Goal: Contribute content: Contribute content

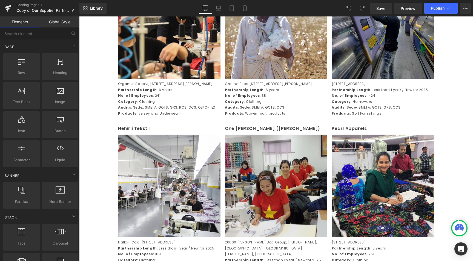
scroll to position [738, 0]
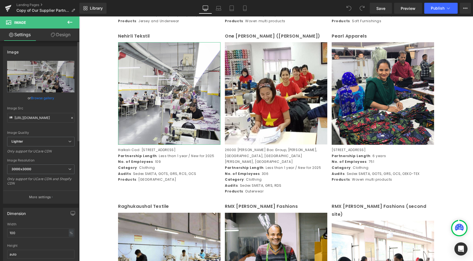
click at [36, 97] on link "Browse gallery" at bounding box center [42, 98] width 23 height 10
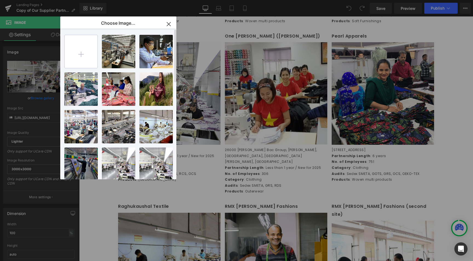
click at [76, 54] on input "file" at bounding box center [81, 51] width 33 height 33
type input "C:\fakepath\NEHRILI .jpg"
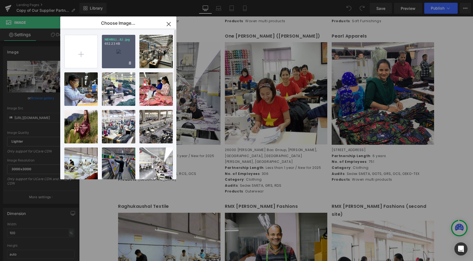
click at [128, 46] on div "NEHRILI...ILI .jpg 652.23 KB" at bounding box center [118, 51] width 33 height 33
type input "[URL][DOMAIN_NAME]"
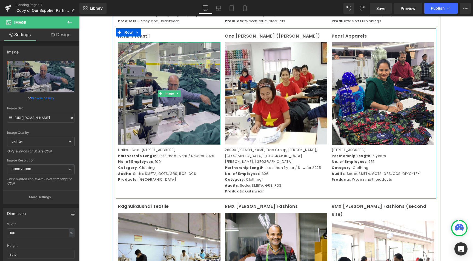
click at [187, 119] on img at bounding box center [169, 93] width 102 height 102
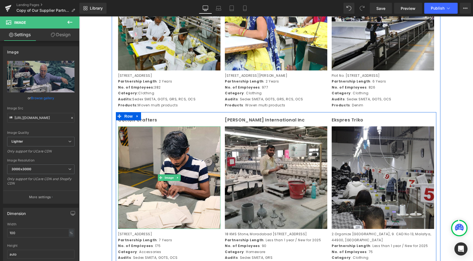
scroll to position [330, 0]
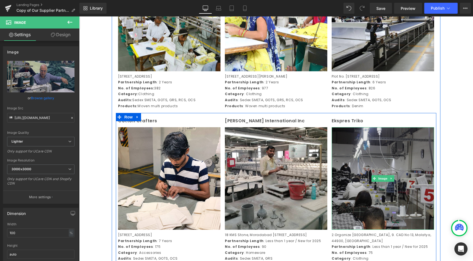
click at [398, 189] on img at bounding box center [383, 178] width 102 height 102
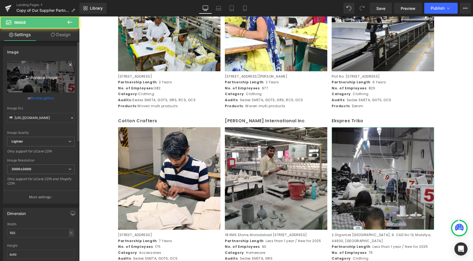
click at [45, 81] on link "Replace Image" at bounding box center [40, 77] width 67 height 32
type input "C:\fakepath\EXPRES TRIKO.jpg"
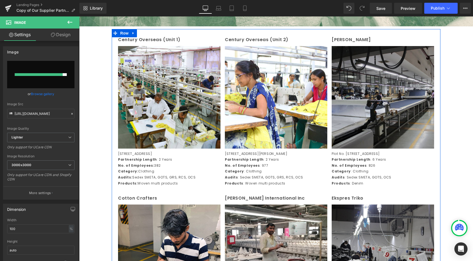
scroll to position [356, 0]
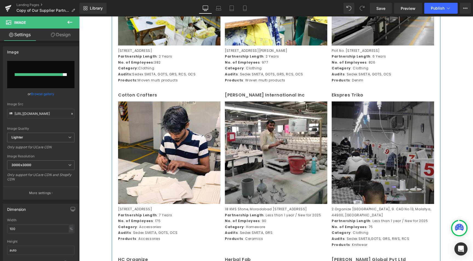
click at [370, 173] on img at bounding box center [383, 152] width 102 height 102
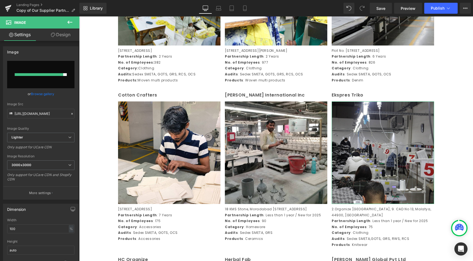
click at [52, 96] on link "Browse gallery" at bounding box center [42, 94] width 23 height 10
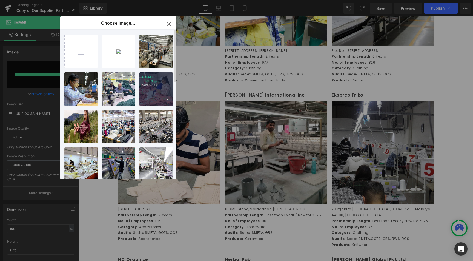
click at [166, 92] on div "EXPRES ...RIKO.jpg 543.07 KB" at bounding box center [155, 88] width 33 height 33
type input "[URL][DOMAIN_NAME]"
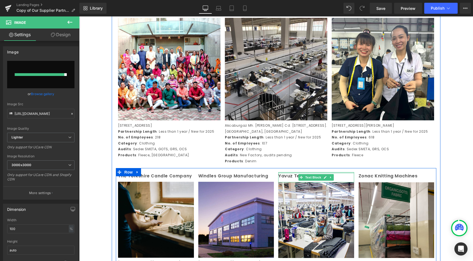
scroll to position [1243, 0]
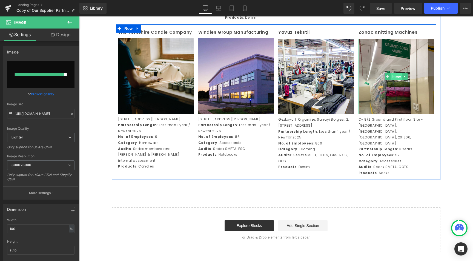
click at [400, 80] on span "Image" at bounding box center [397, 76] width 12 height 7
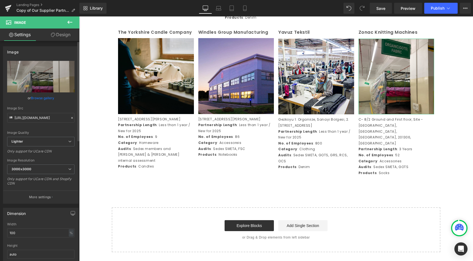
click at [53, 99] on link "Browse gallery" at bounding box center [42, 98] width 23 height 10
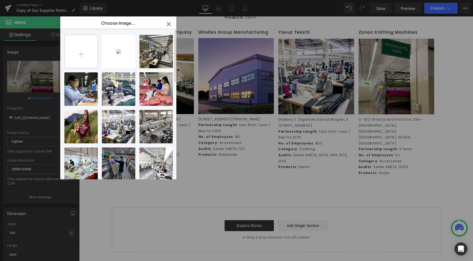
click at [78, 41] on input "file" at bounding box center [81, 51] width 33 height 33
type input "C:\fakepath\ZONAC.JPG"
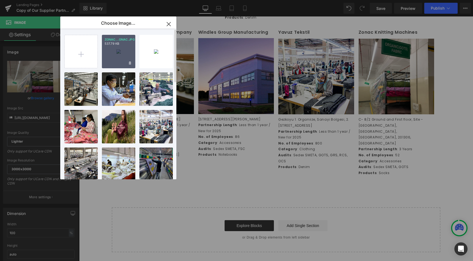
click at [121, 59] on div "ZONAC...ONAC.JPG 537.79 KB" at bounding box center [118, 51] width 33 height 33
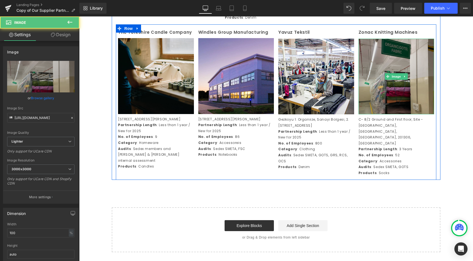
click at [383, 93] on img at bounding box center [397, 77] width 76 height 76
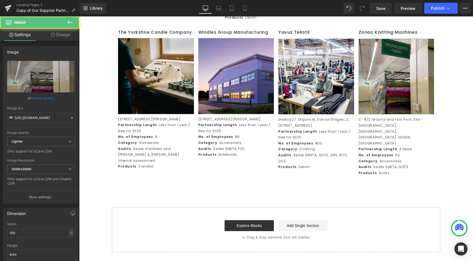
click at [32, 102] on link "Browse gallery" at bounding box center [42, 98] width 23 height 10
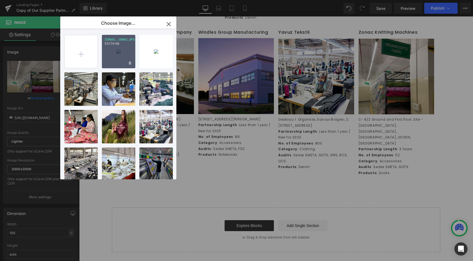
click at [116, 58] on div "ZONAC...ONAC.JPG 537.79 KB" at bounding box center [118, 51] width 33 height 33
type input "[URL][DOMAIN_NAME]"
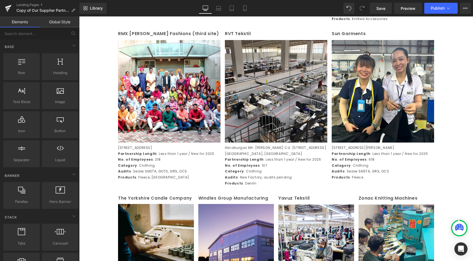
scroll to position [1056, 0]
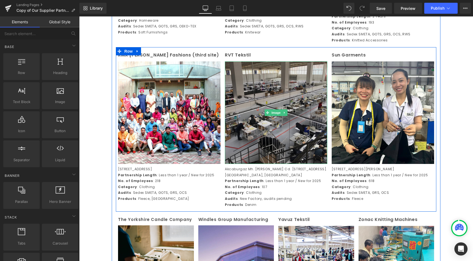
click at [303, 147] on img at bounding box center [276, 112] width 102 height 102
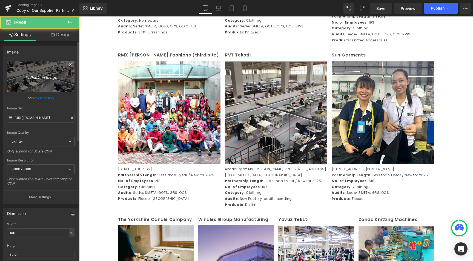
click at [42, 79] on icon "Replace Image" at bounding box center [41, 76] width 44 height 7
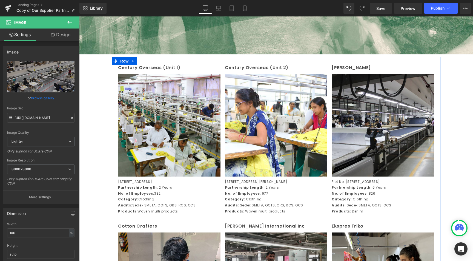
scroll to position [130, 0]
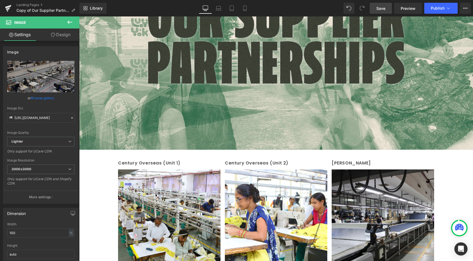
click at [381, 7] on span "Save" at bounding box center [380, 8] width 9 height 6
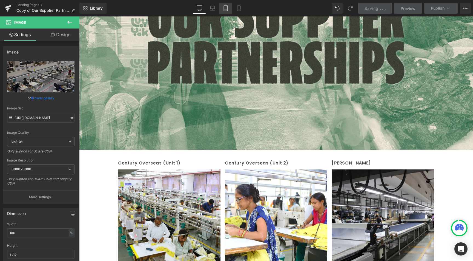
click at [227, 7] on icon at bounding box center [225, 7] width 5 height 5
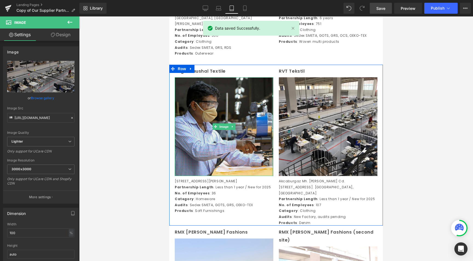
scroll to position [1066, 0]
click at [273, 164] on div at bounding box center [272, 126] width 1 height 99
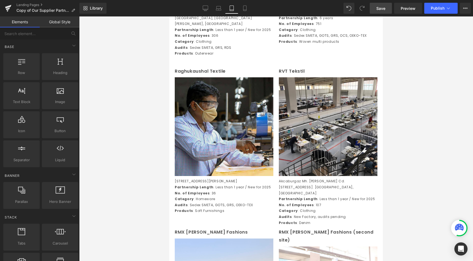
click at [110, 168] on div at bounding box center [276, 138] width 394 height 244
click at [206, 6] on link "Desktop" at bounding box center [205, 8] width 13 height 11
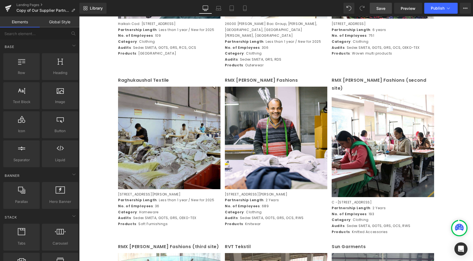
scroll to position [865, 0]
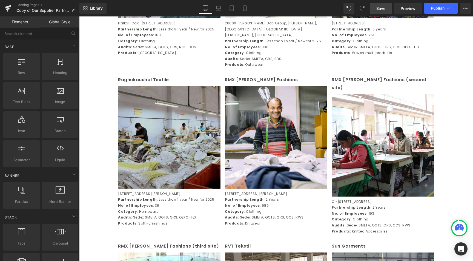
click at [182, 149] on img at bounding box center [169, 137] width 102 height 102
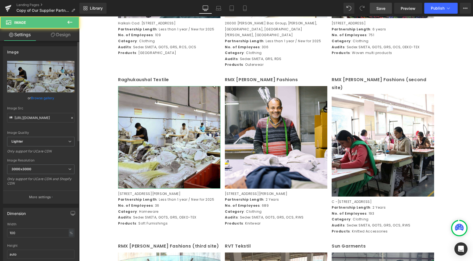
click at [41, 96] on link "Browse gallery" at bounding box center [42, 98] width 23 height 10
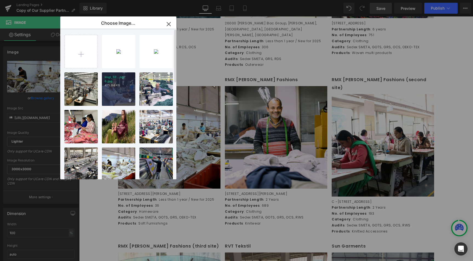
click at [128, 90] on div "imgi_32...ng-6.jpg 475.94 KB" at bounding box center [118, 88] width 33 height 33
type input "[URL][DOMAIN_NAME]"
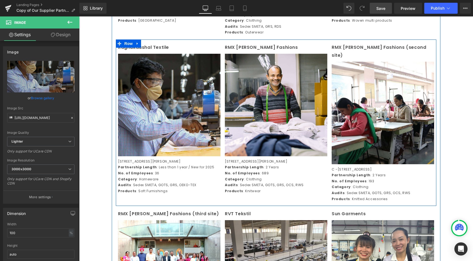
scroll to position [901, 0]
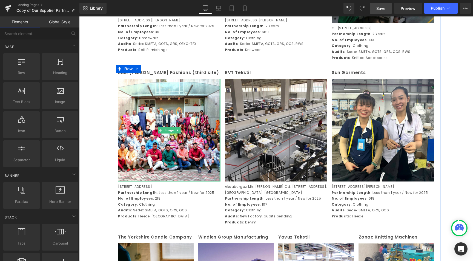
scroll to position [1089, 0]
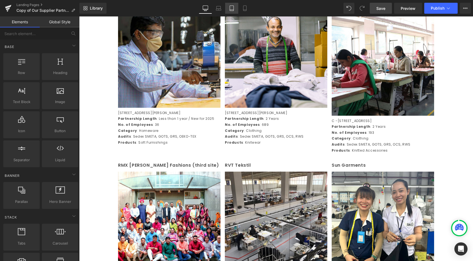
click at [232, 9] on icon at bounding box center [231, 7] width 5 height 5
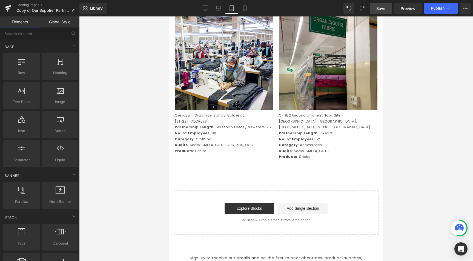
scroll to position [1784, 0]
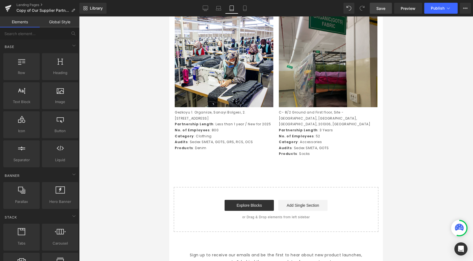
click at [296, 100] on img at bounding box center [328, 57] width 99 height 99
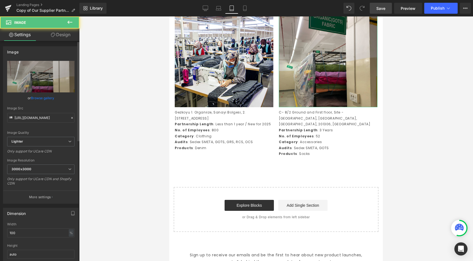
click at [55, 100] on div "or Browse gallery" at bounding box center [40, 98] width 67 height 6
click at [50, 98] on link "Browse gallery" at bounding box center [42, 98] width 23 height 10
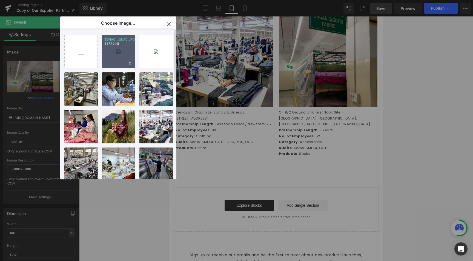
click at [127, 65] on div "ZONAC...ONAC.JPG 537.79 KB" at bounding box center [118, 51] width 33 height 33
type input "[URL][DOMAIN_NAME]"
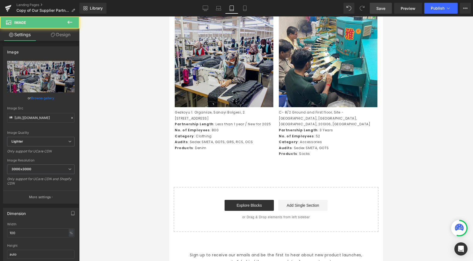
click at [232, 96] on img at bounding box center [224, 57] width 99 height 99
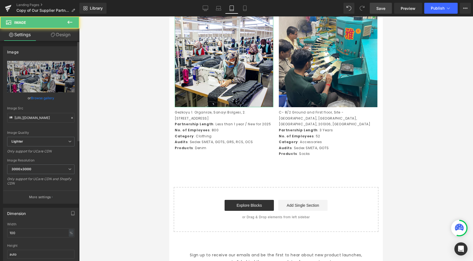
click at [44, 95] on link "Browse gallery" at bounding box center [42, 98] width 23 height 10
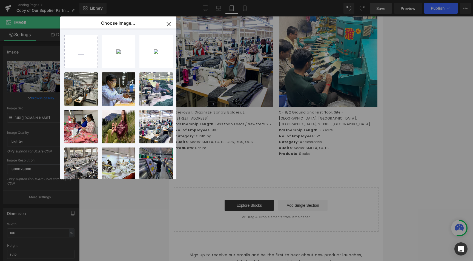
click at [44, 0] on div "Image You are previewing how the will restyle your page. You can not edit Eleme…" at bounding box center [236, 0] width 473 height 0
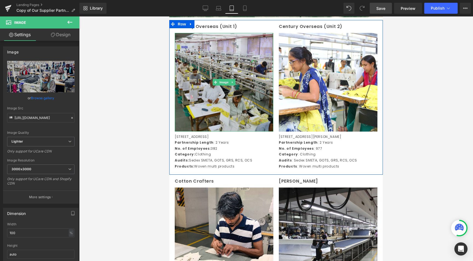
scroll to position [160, 0]
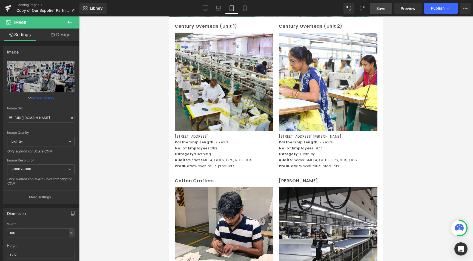
click at [159, 119] on div at bounding box center [276, 138] width 394 height 244
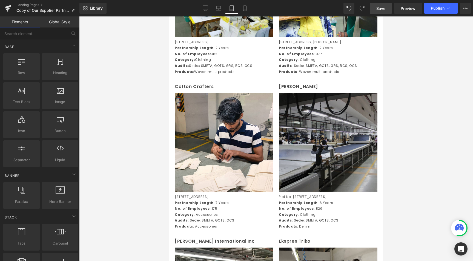
scroll to position [255, 0]
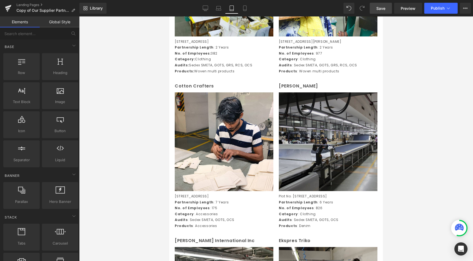
click at [318, 139] on img at bounding box center [328, 141] width 99 height 99
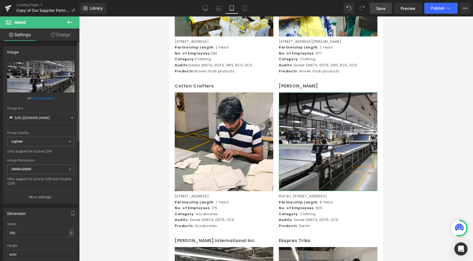
click at [40, 101] on link "Browse gallery" at bounding box center [42, 98] width 23 height 10
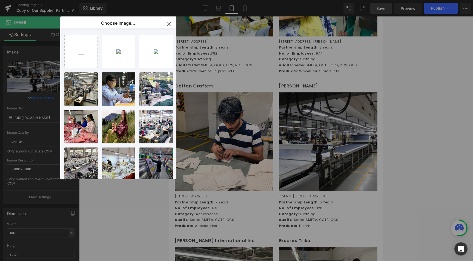
click at [76, 72] on div "ZONAC...ONAC.JPG 537.79 KB Delete image? Yes No NEHRILI...ILI .jpg 652.23 KB De…" at bounding box center [121, 104] width 114 height 153
click at [80, 61] on input "file" at bounding box center [81, 51] width 33 height 33
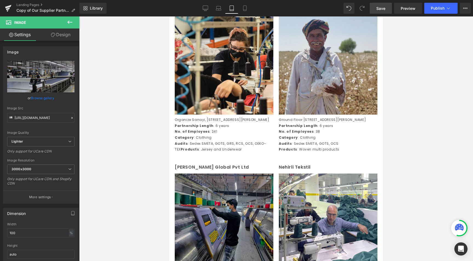
scroll to position [643, 0]
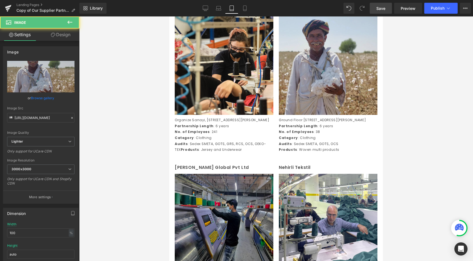
click at [317, 103] on img at bounding box center [328, 65] width 99 height 99
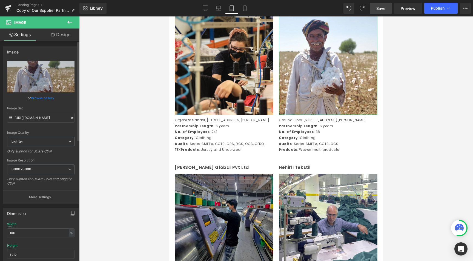
click at [41, 97] on link "Browse gallery" at bounding box center [42, 98] width 23 height 10
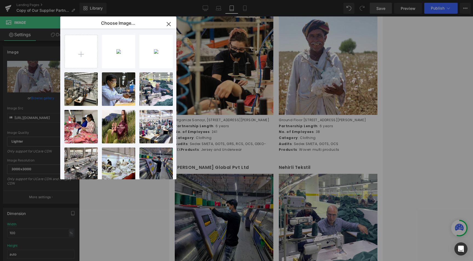
click at [41, 0] on div "Image You are previewing how the will restyle your page. You can not edit Eleme…" at bounding box center [236, 0] width 473 height 0
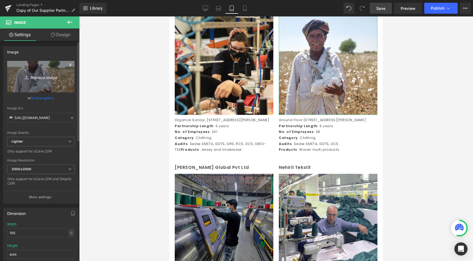
click at [42, 84] on link "Replace Image" at bounding box center [40, 77] width 67 height 32
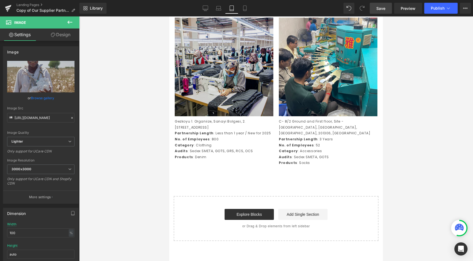
scroll to position [1724, 0]
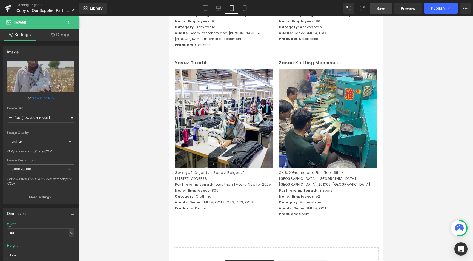
click at [384, 10] on span "Save" at bounding box center [380, 8] width 9 height 6
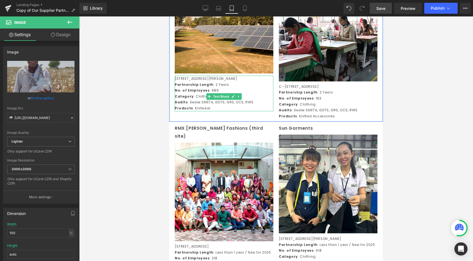
scroll to position [1286, 0]
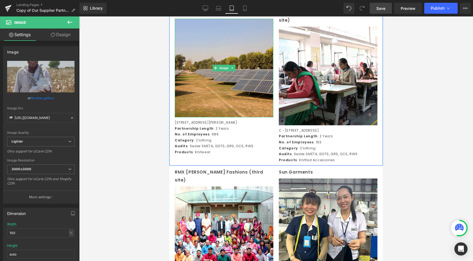
click at [262, 116] on img at bounding box center [224, 68] width 99 height 99
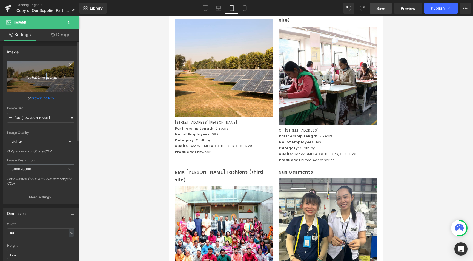
click at [45, 77] on icon "Replace Image" at bounding box center [41, 76] width 44 height 7
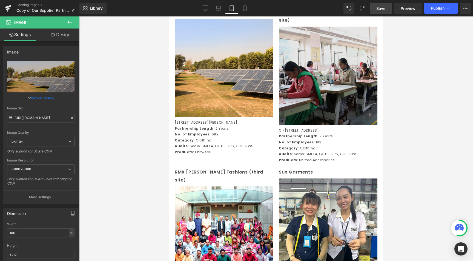
click at [326, 110] on img at bounding box center [328, 76] width 99 height 99
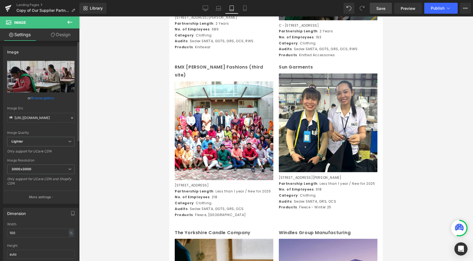
scroll to position [1390, 0]
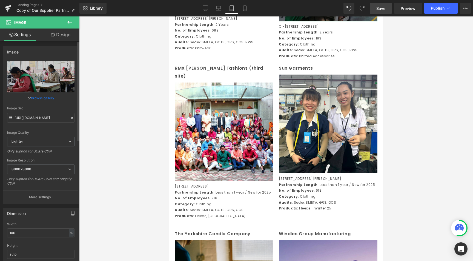
click at [37, 102] on link "Browse gallery" at bounding box center [42, 98] width 23 height 10
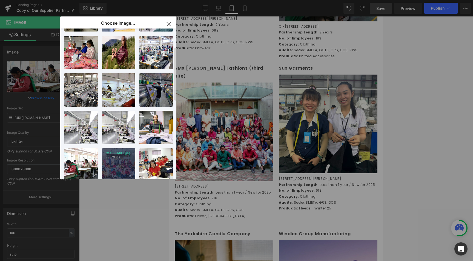
scroll to position [75, 0]
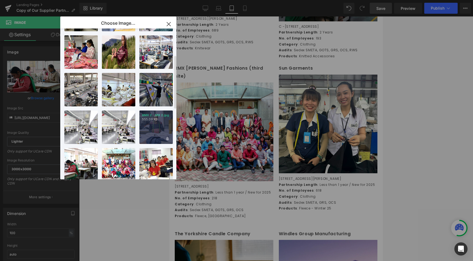
click at [143, 138] on div "RMX 2...MX 2.jpg 555.09 KB" at bounding box center [155, 126] width 33 height 33
type input "[URL][DOMAIN_NAME]"
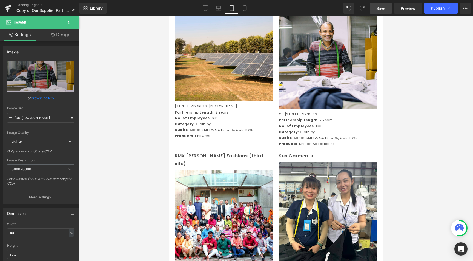
scroll to position [1255, 0]
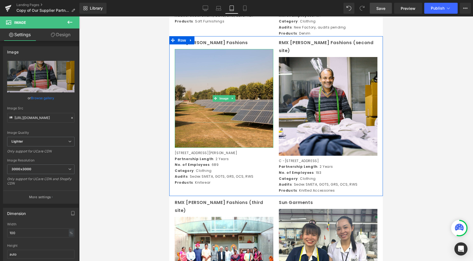
click at [246, 146] on img at bounding box center [224, 98] width 99 height 99
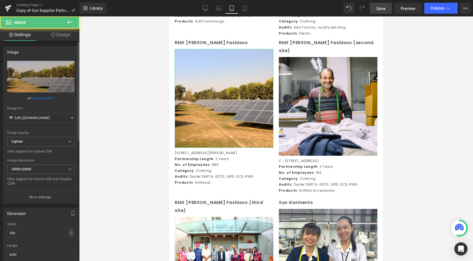
click at [34, 95] on link "Browse gallery" at bounding box center [42, 98] width 23 height 10
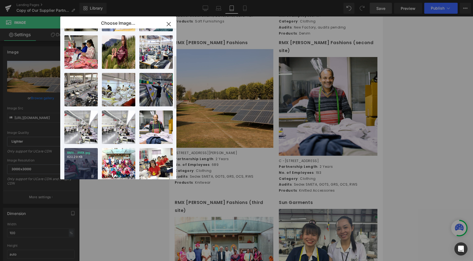
click at [92, 160] on div "RMX...RMX.jpg 620.29 KB" at bounding box center [80, 164] width 33 height 33
type input "[URL][DOMAIN_NAME]"
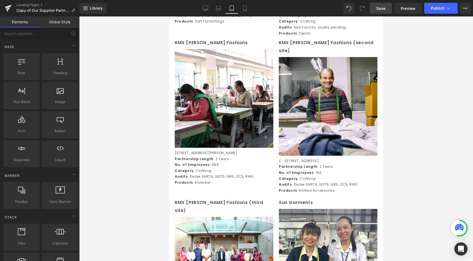
click at [136, 190] on div at bounding box center [276, 138] width 394 height 244
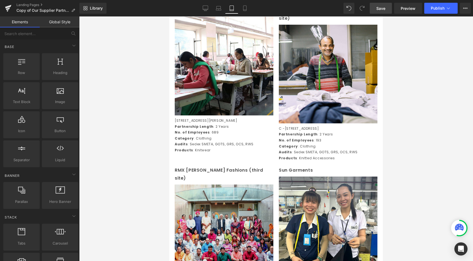
scroll to position [1289, 0]
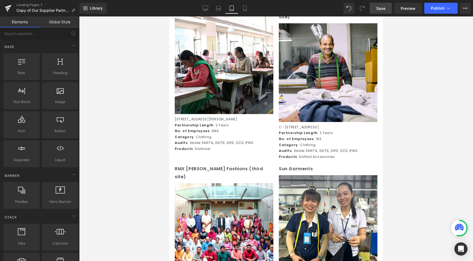
click at [198, 8] on div "Library Tablet Desktop Laptop Tablet Mobile Save Preview Publish Scheduled View…" at bounding box center [276, 8] width 394 height 11
click at [200, 8] on link "Desktop" at bounding box center [205, 8] width 13 height 11
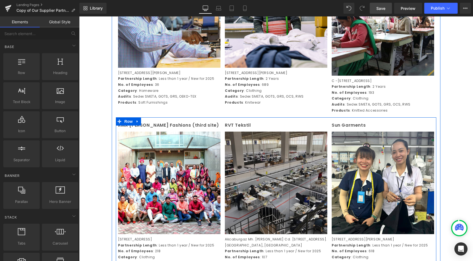
scroll to position [986, 0]
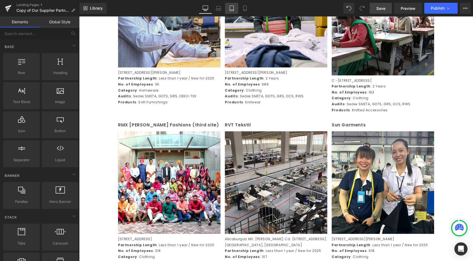
click at [229, 13] on link "Tablet" at bounding box center [231, 8] width 13 height 11
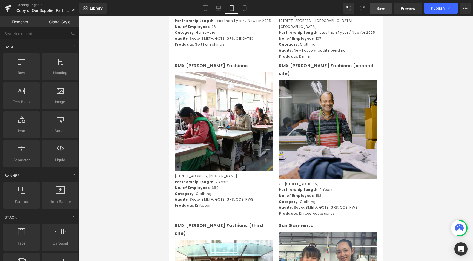
scroll to position [1252, 0]
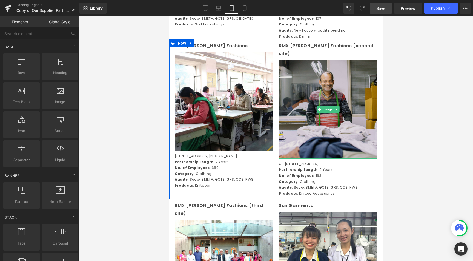
click at [348, 117] on img at bounding box center [328, 109] width 99 height 99
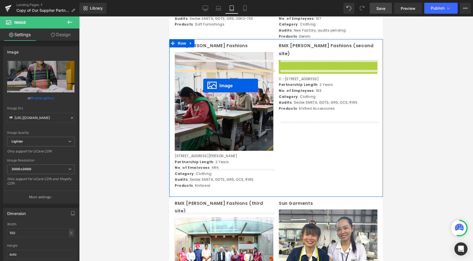
drag, startPoint x: 321, startPoint y: 119, endPoint x: 203, endPoint y: 85, distance: 122.3
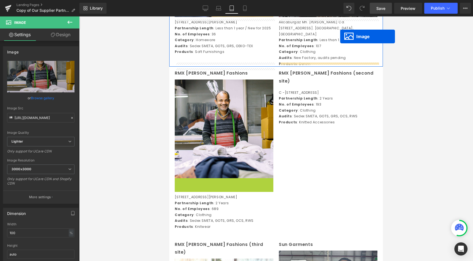
scroll to position [1192, 0]
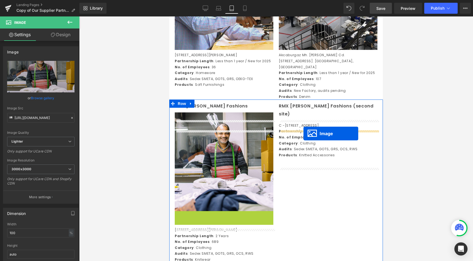
drag, startPoint x: 215, startPoint y: 216, endPoint x: 304, endPoint y: 133, distance: 121.6
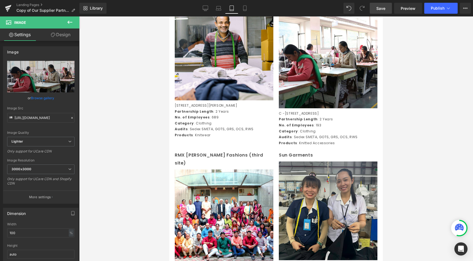
scroll to position [1350, 0]
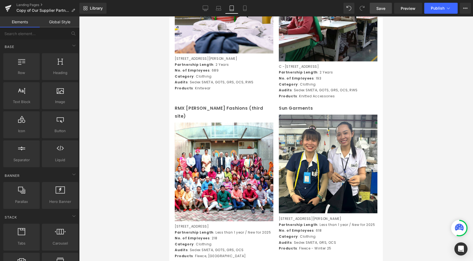
click at [139, 134] on div at bounding box center [276, 138] width 394 height 244
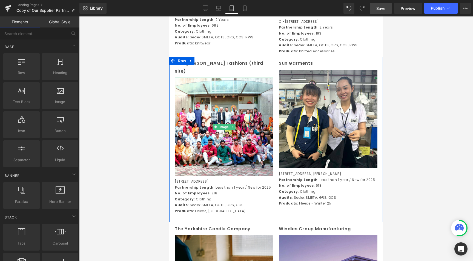
scroll to position [1280, 0]
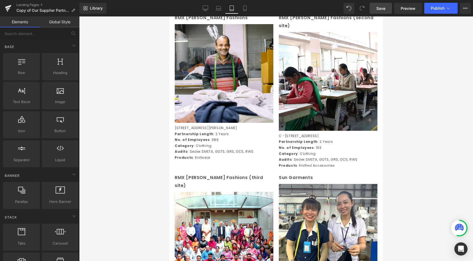
click at [377, 9] on link "Save" at bounding box center [381, 8] width 22 height 11
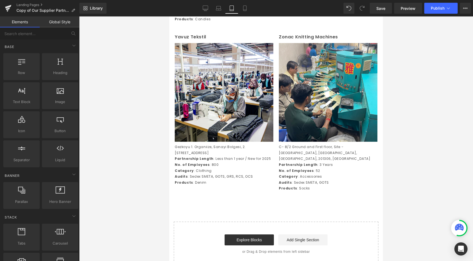
scroll to position [1799, 0]
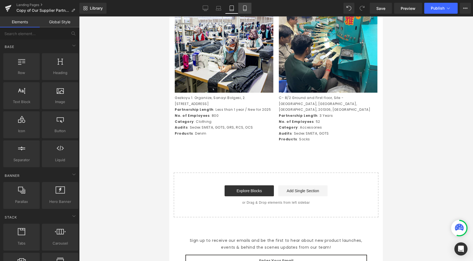
click at [240, 6] on link "Mobile" at bounding box center [244, 8] width 13 height 11
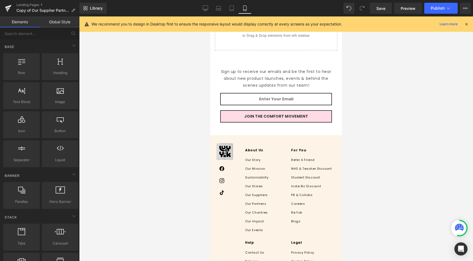
scroll to position [3900, 0]
click at [388, 10] on link "Save" at bounding box center [381, 8] width 22 height 11
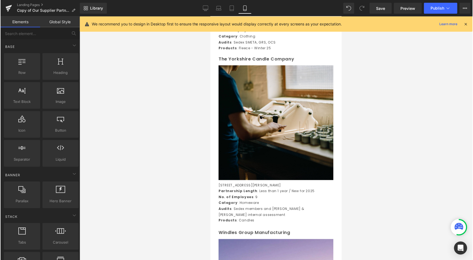
scroll to position [2824, 0]
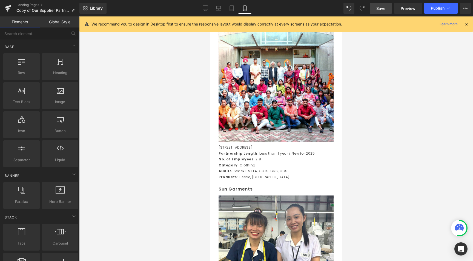
click at [383, 7] on span "Save" at bounding box center [380, 8] width 9 height 6
click at [401, 7] on link "Preview" at bounding box center [408, 8] width 28 height 11
click at [384, 5] on span "Save" at bounding box center [380, 8] width 9 height 6
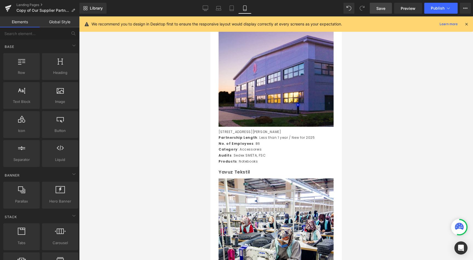
scroll to position [3085, 0]
